Goal: Information Seeking & Learning: Learn about a topic

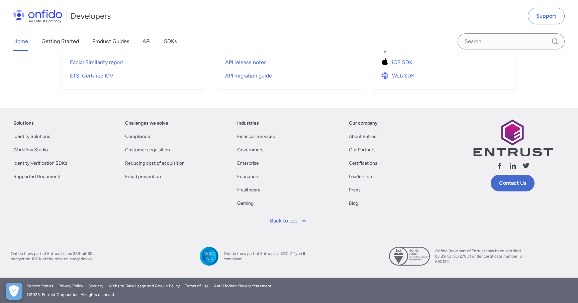
click at [134, 167] on link "Reducing cost of acquisition" at bounding box center [155, 164] width 60 height 8
